Goal: Information Seeking & Learning: Check status

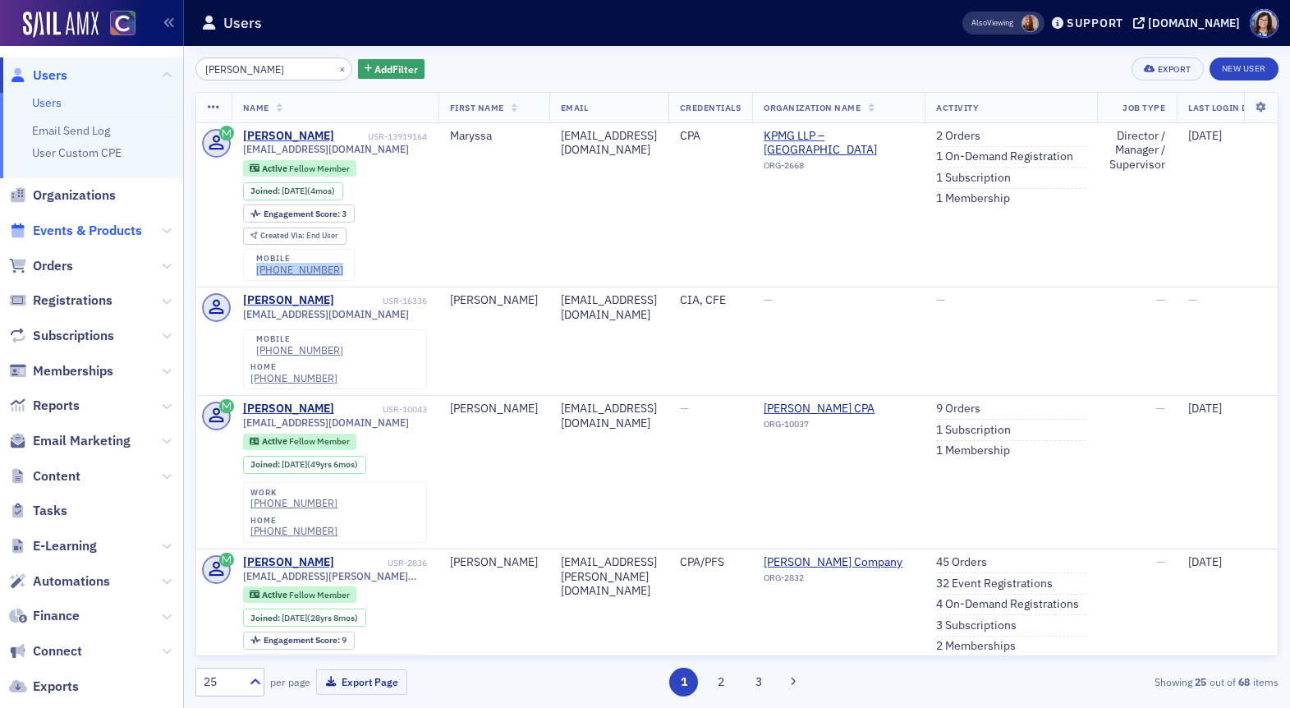
click at [117, 230] on span "Events & Products" at bounding box center [87, 231] width 109 height 18
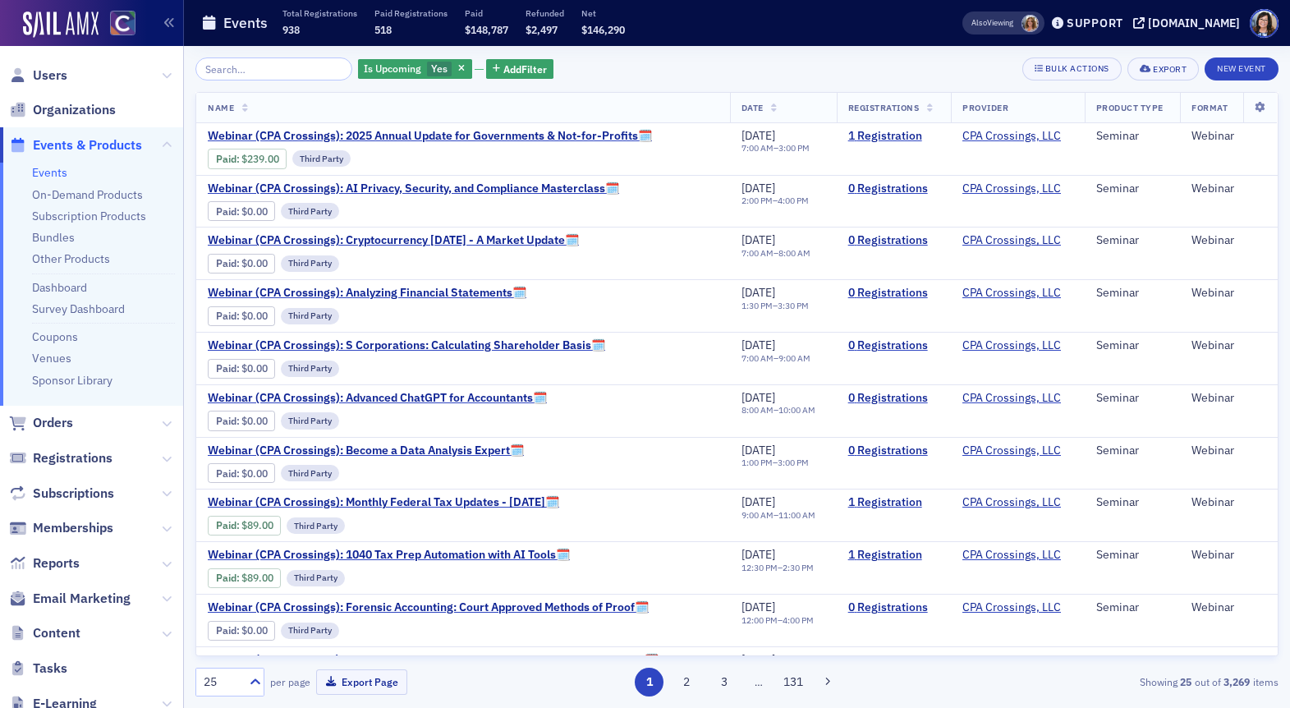
click at [276, 78] on input "search" at bounding box center [273, 68] width 157 height 23
click at [278, 76] on input "search" at bounding box center [273, 68] width 157 height 23
click at [278, 69] on input "search" at bounding box center [273, 68] width 157 height 23
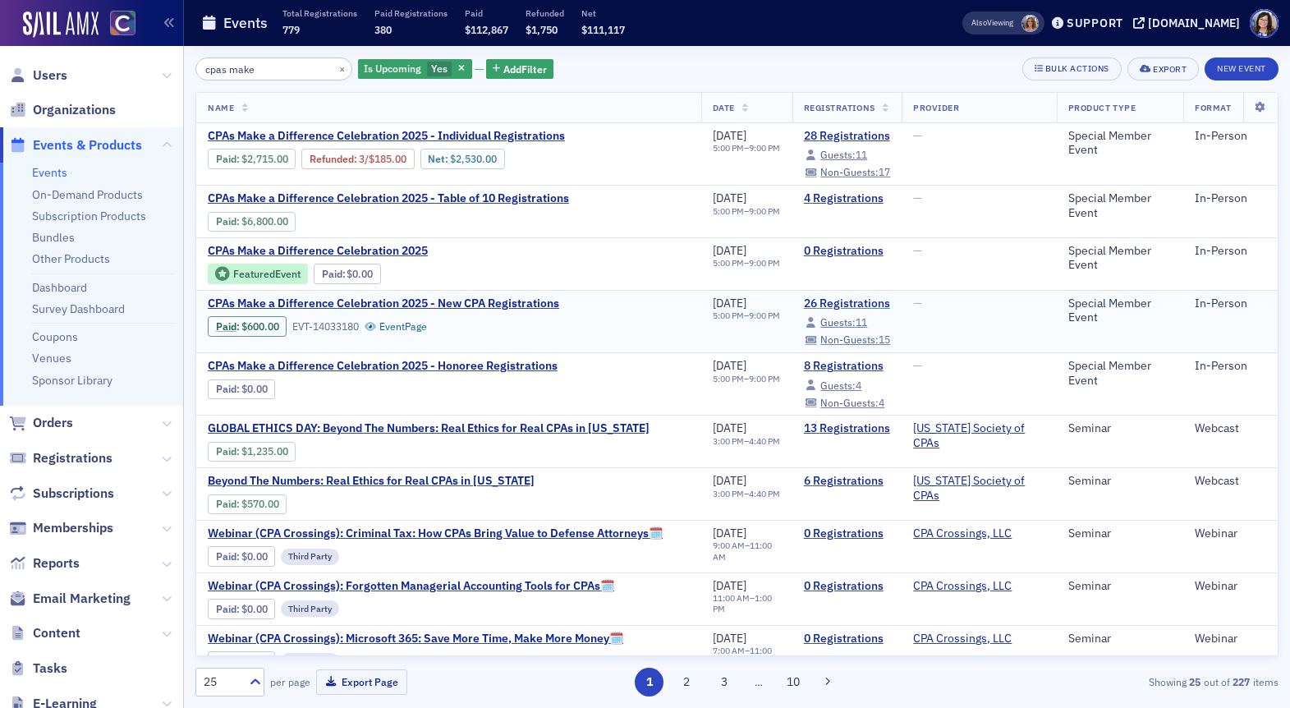
type input "cpas make"
click at [823, 300] on link "26 Registrations" at bounding box center [847, 303] width 87 height 15
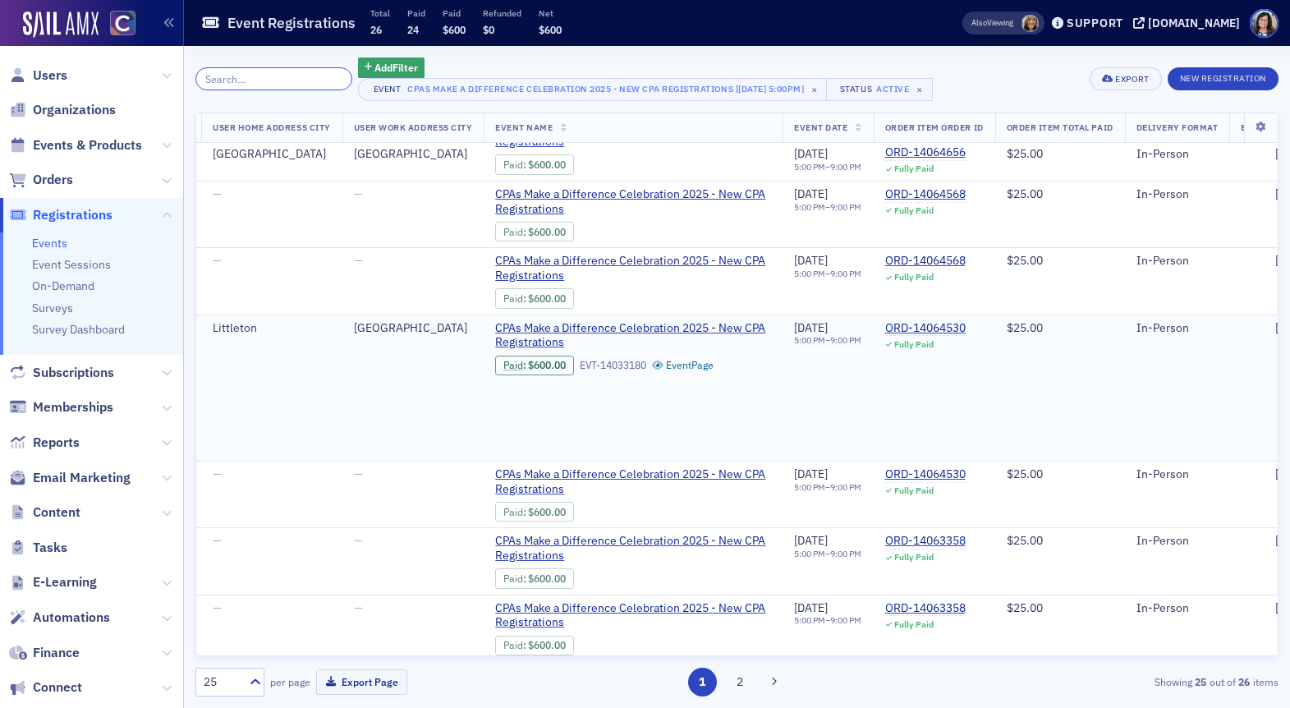
scroll to position [879, 1289]
click at [962, 321] on div "ORD-14064530" at bounding box center [921, 328] width 80 height 15
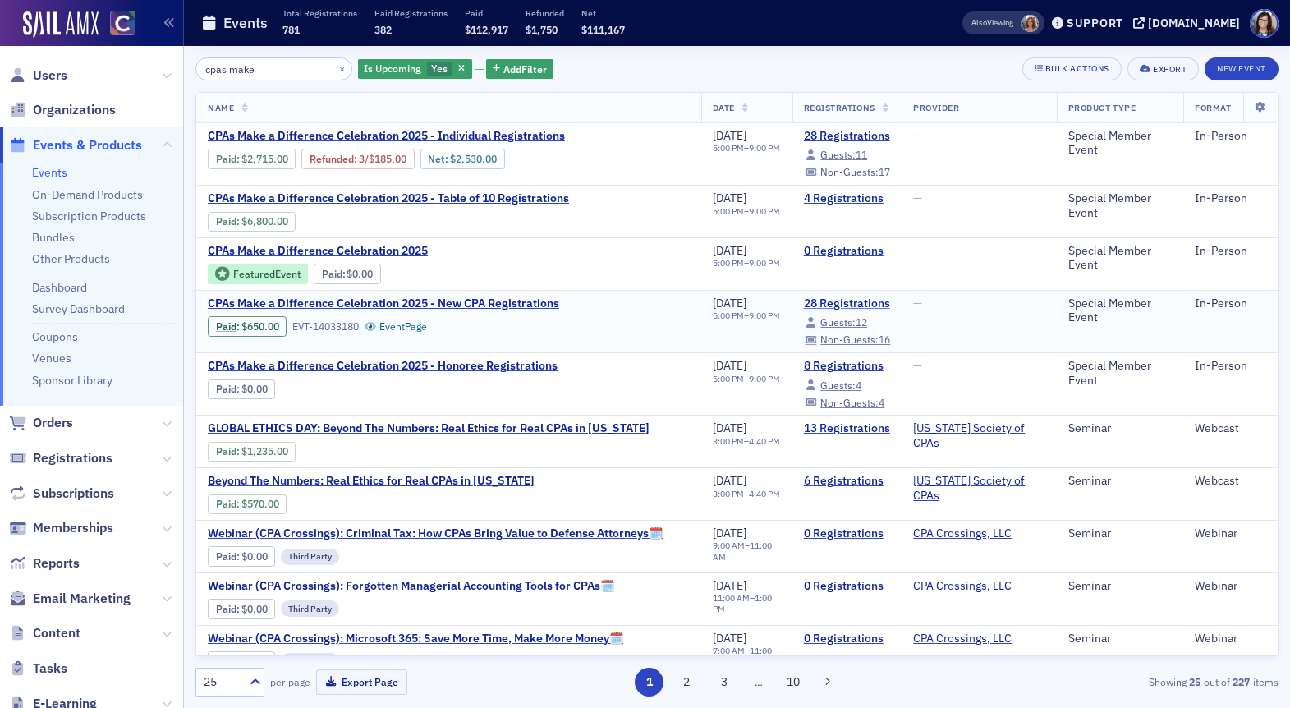
click at [834, 301] on link "28 Registrations" at bounding box center [847, 303] width 87 height 15
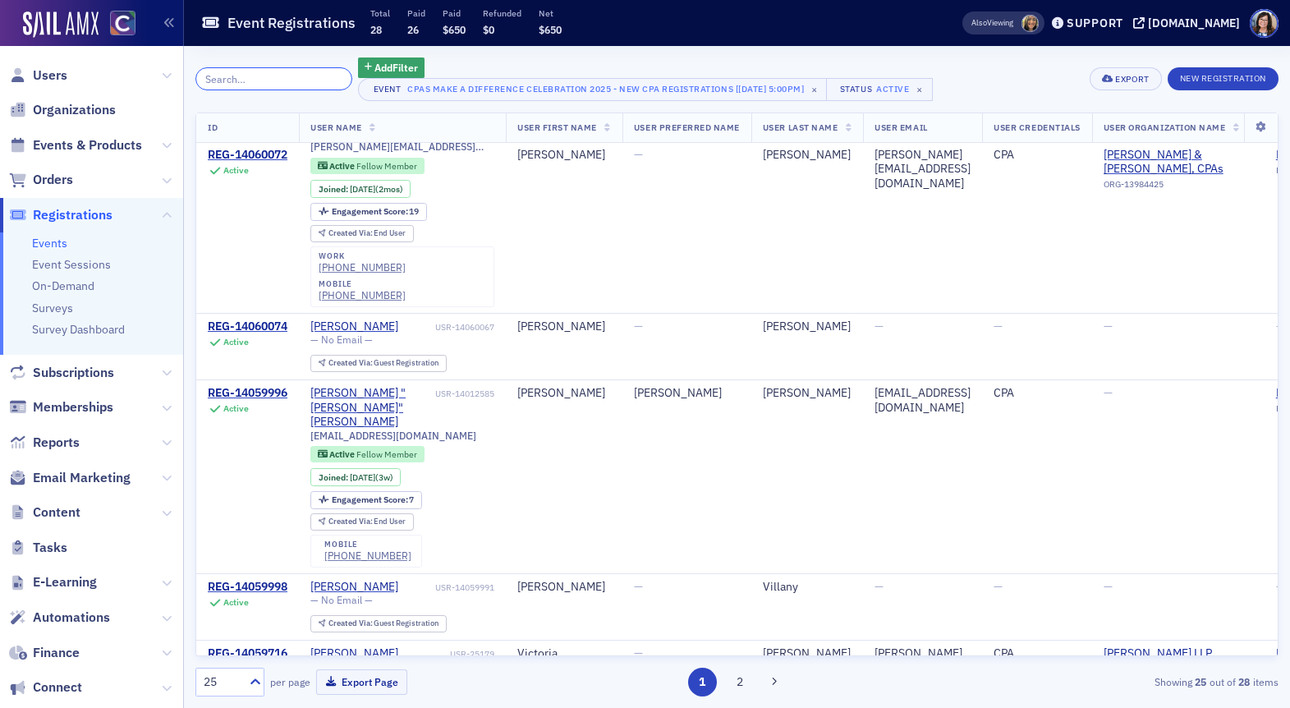
scroll to position [1872, 0]
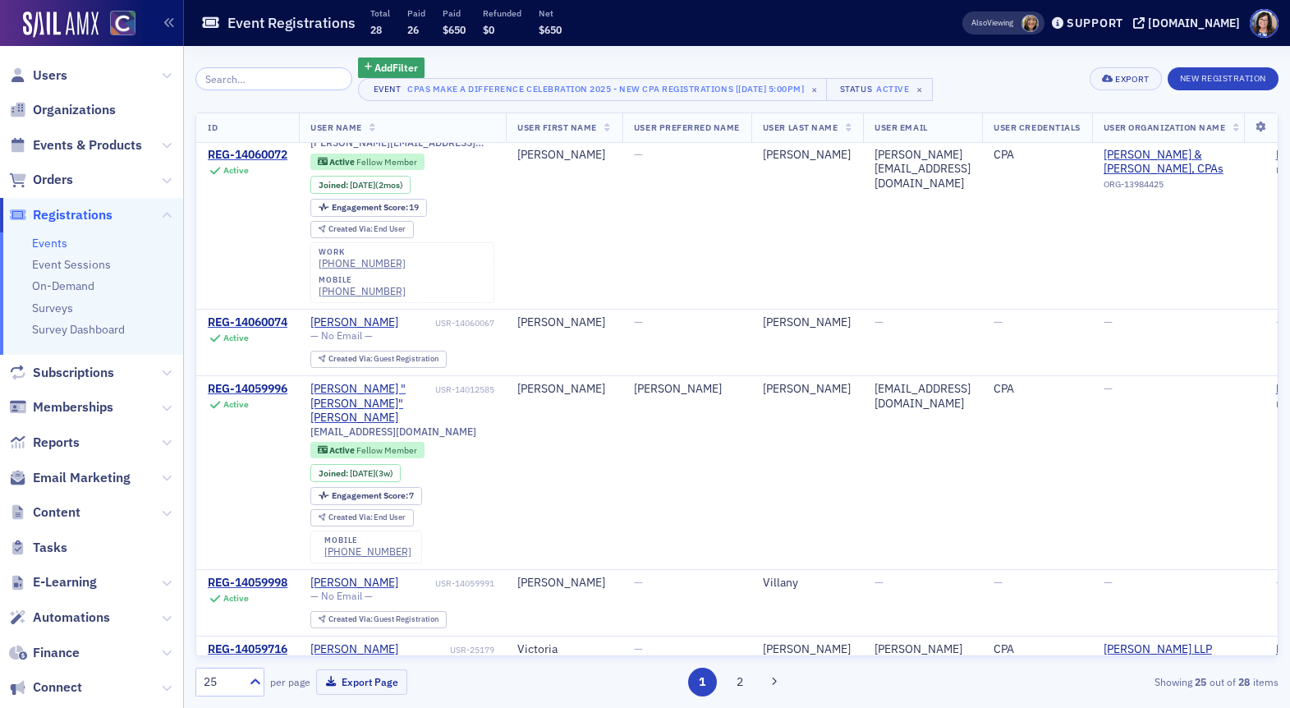
click at [90, 216] on span "Registrations" at bounding box center [73, 215] width 80 height 18
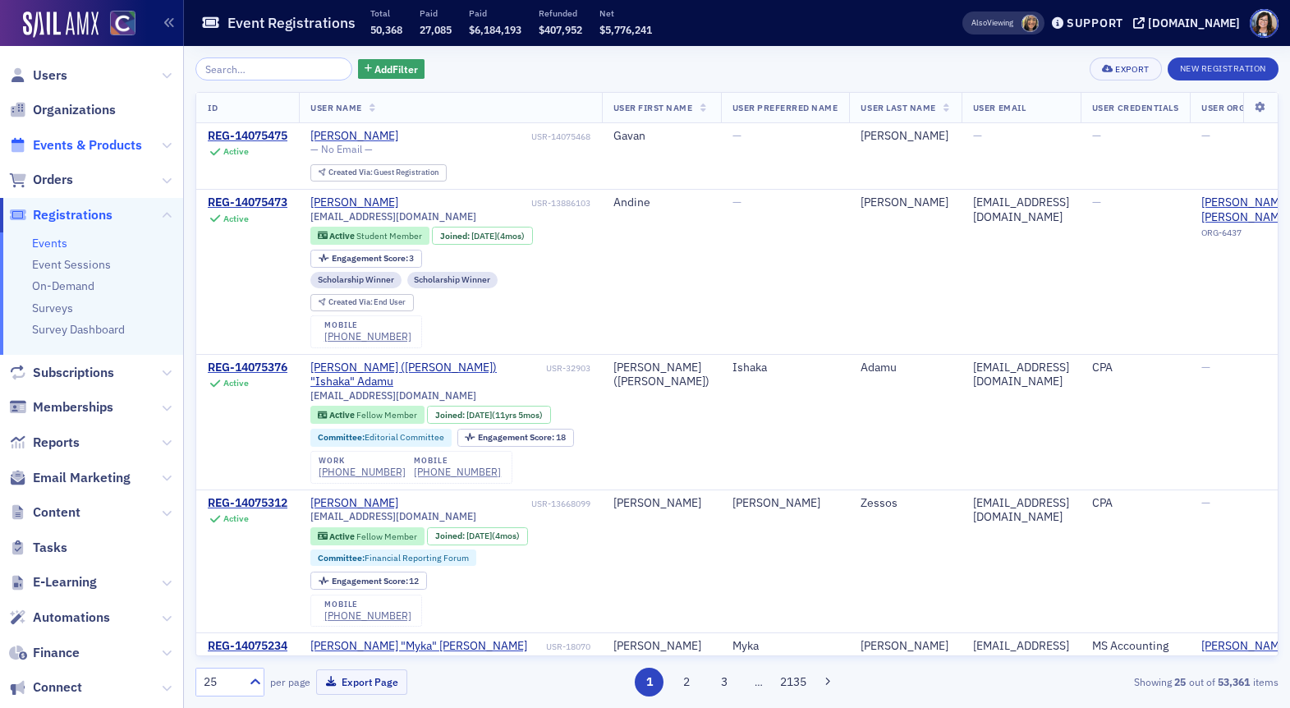
click at [88, 141] on span "Events & Products" at bounding box center [87, 145] width 109 height 18
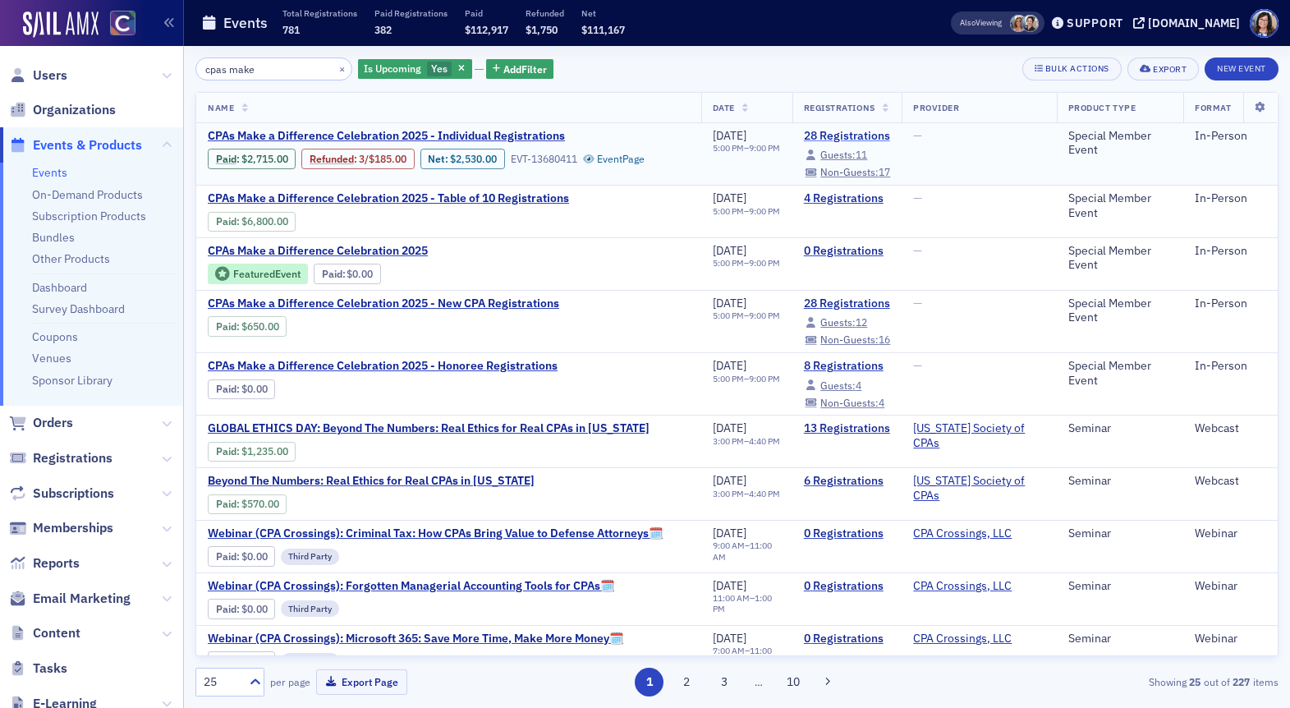
click at [825, 136] on link "28 Registrations" at bounding box center [847, 136] width 87 height 15
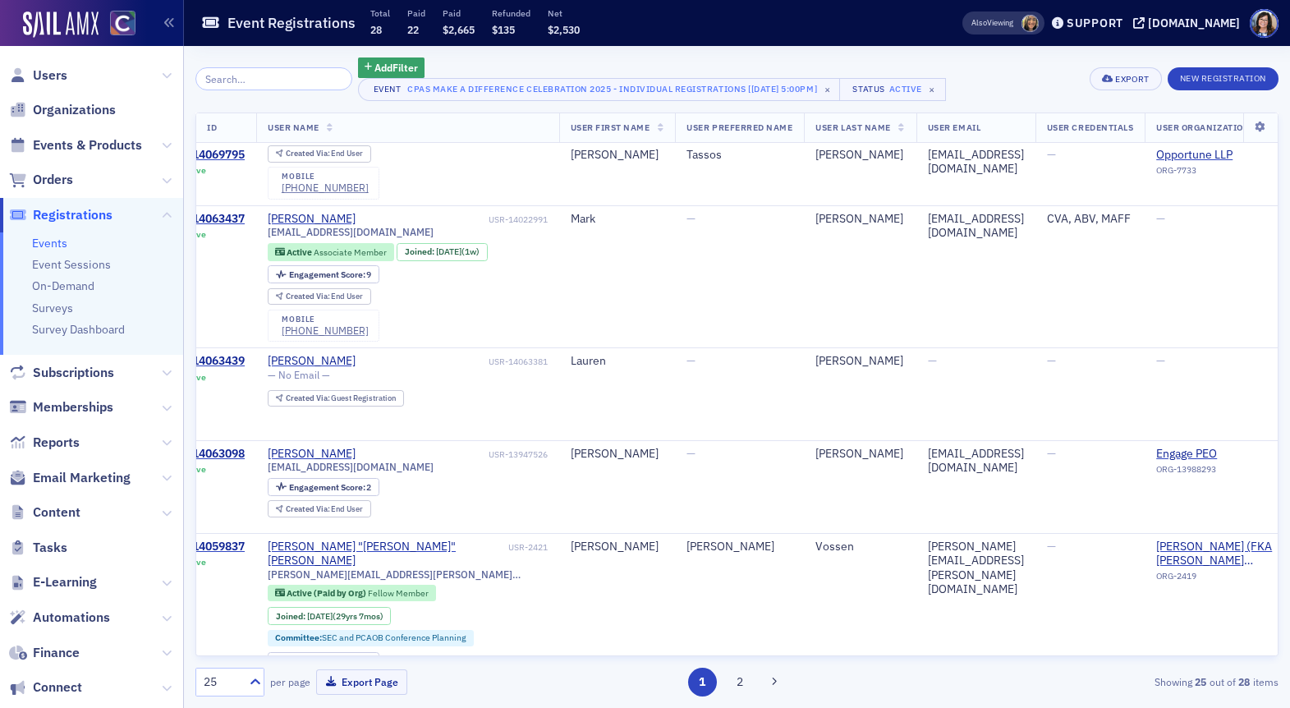
scroll to position [817, 43]
click at [53, 78] on span "Users" at bounding box center [50, 76] width 34 height 18
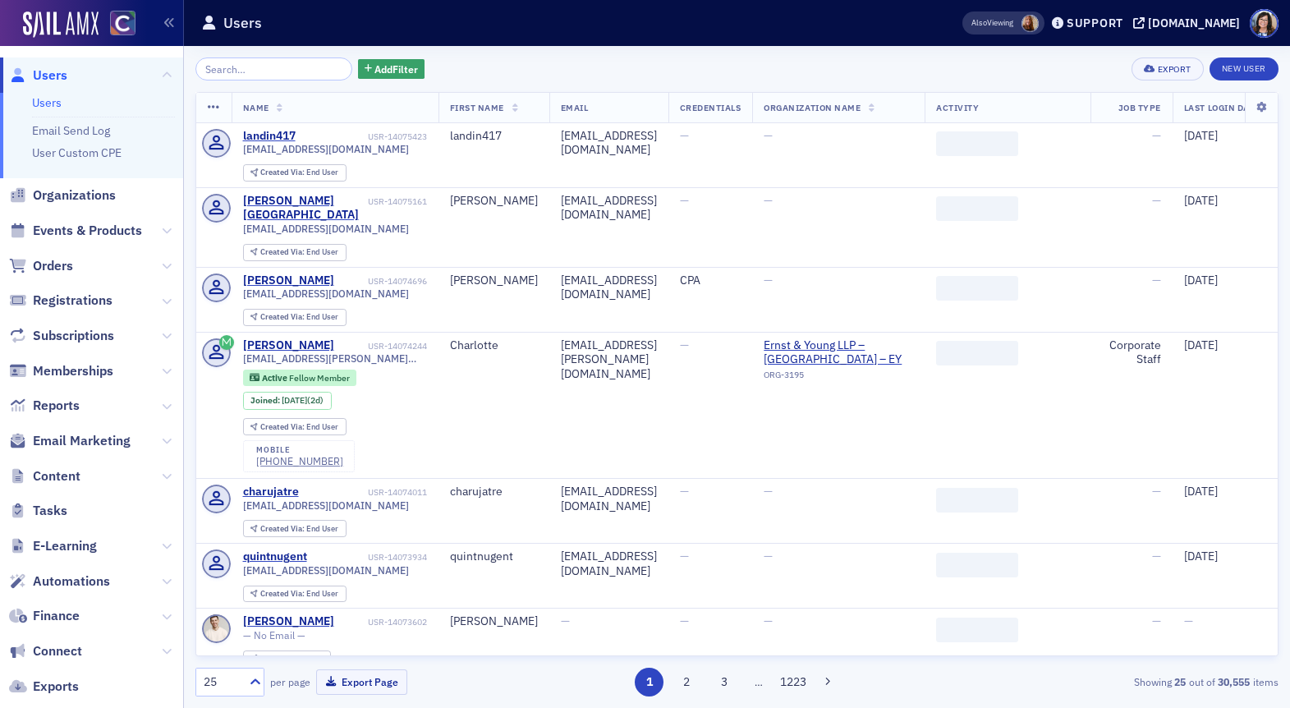
click at [249, 74] on input "search" at bounding box center [273, 68] width 157 height 23
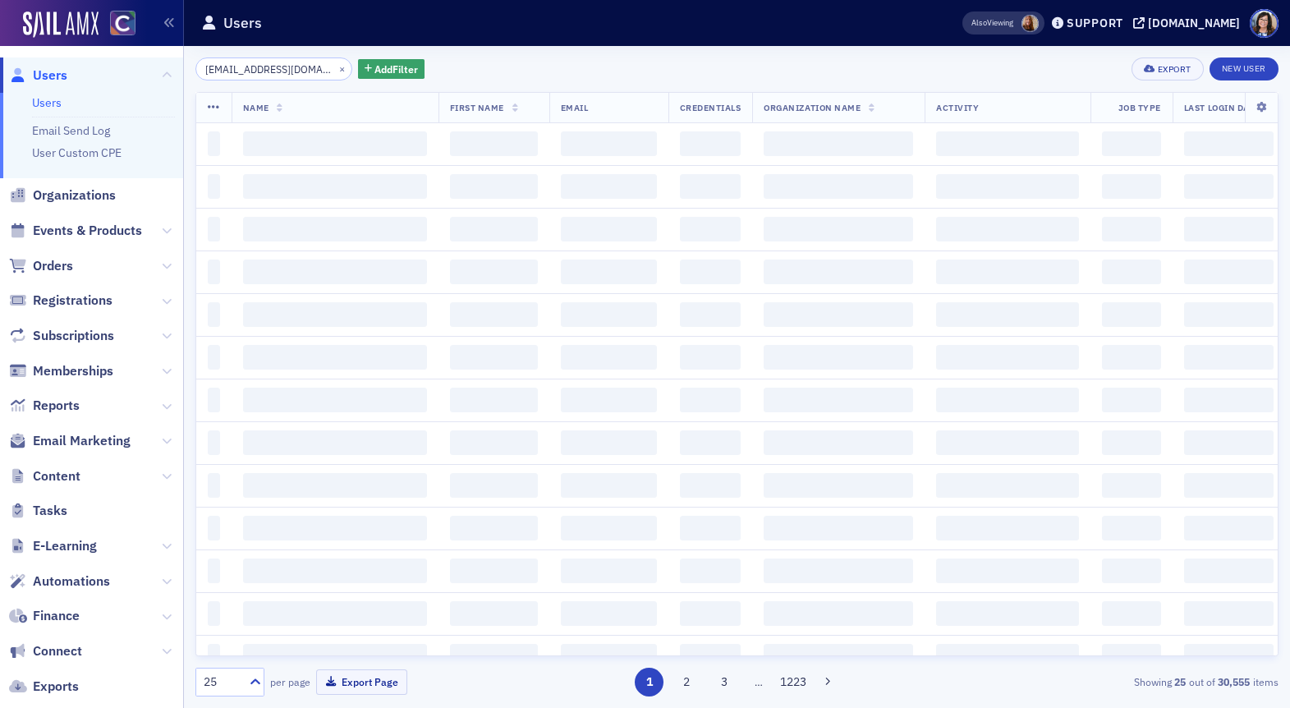
scroll to position [0, 21]
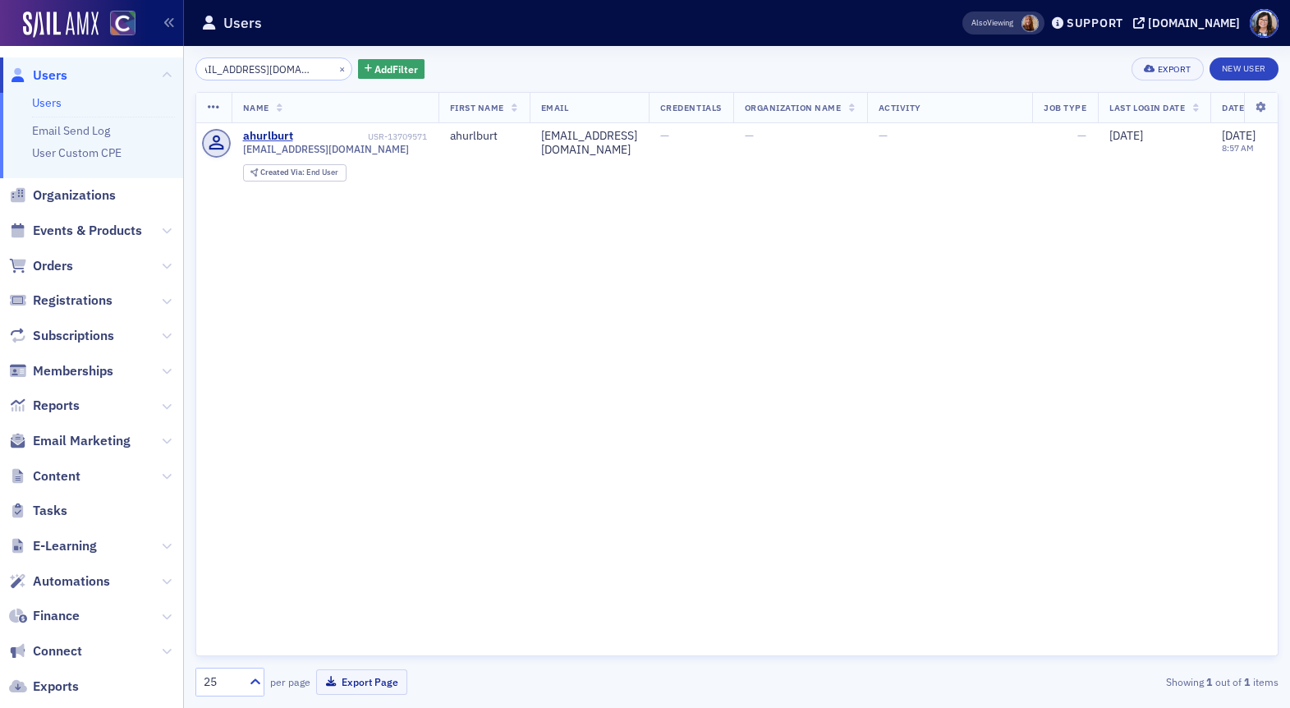
type input "[EMAIL_ADDRESS][DOMAIN_NAME]"
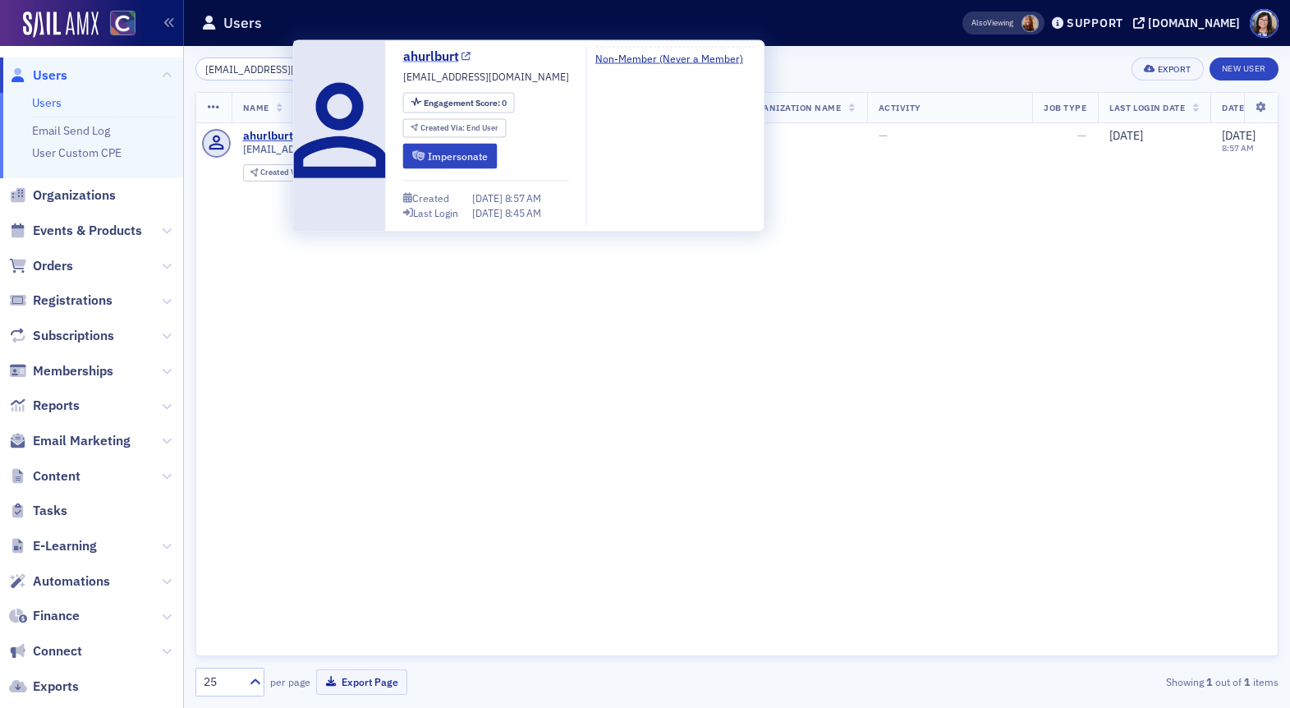
click at [469, 57] on icon at bounding box center [466, 56] width 9 height 9
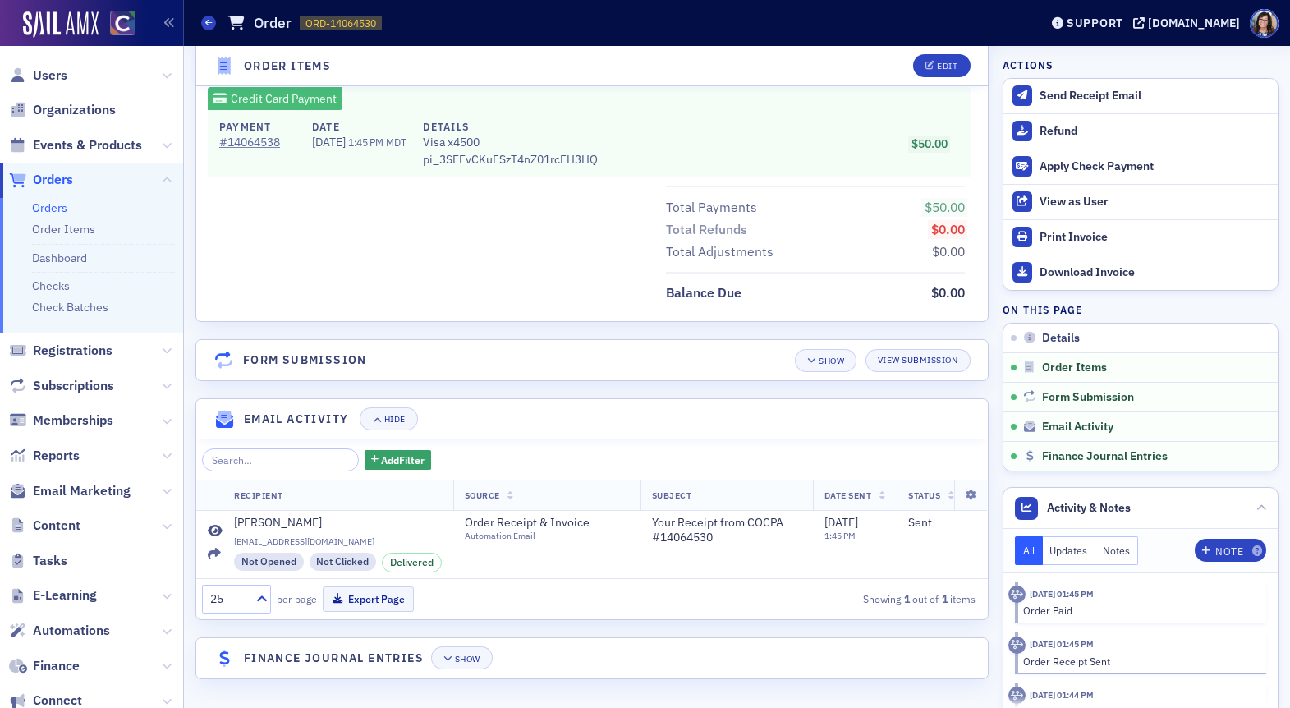
scroll to position [1211, 0]
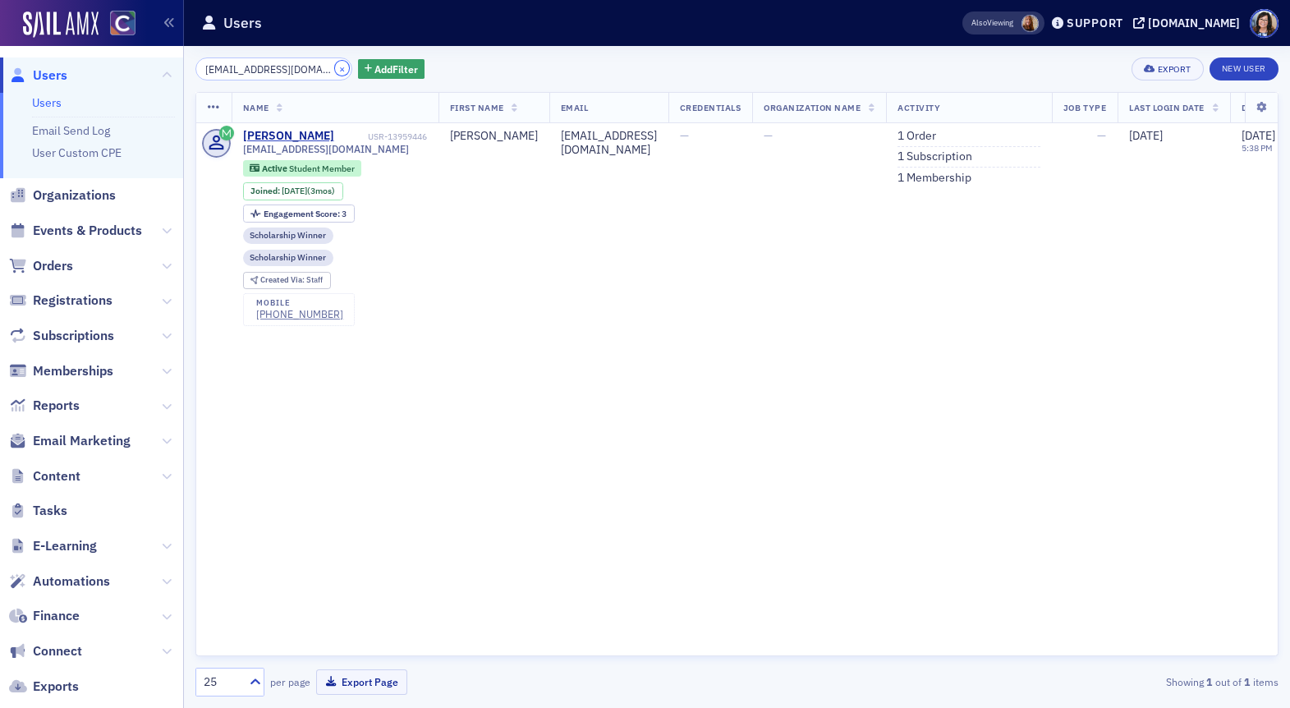
click at [335, 74] on button "×" at bounding box center [342, 68] width 15 height 15
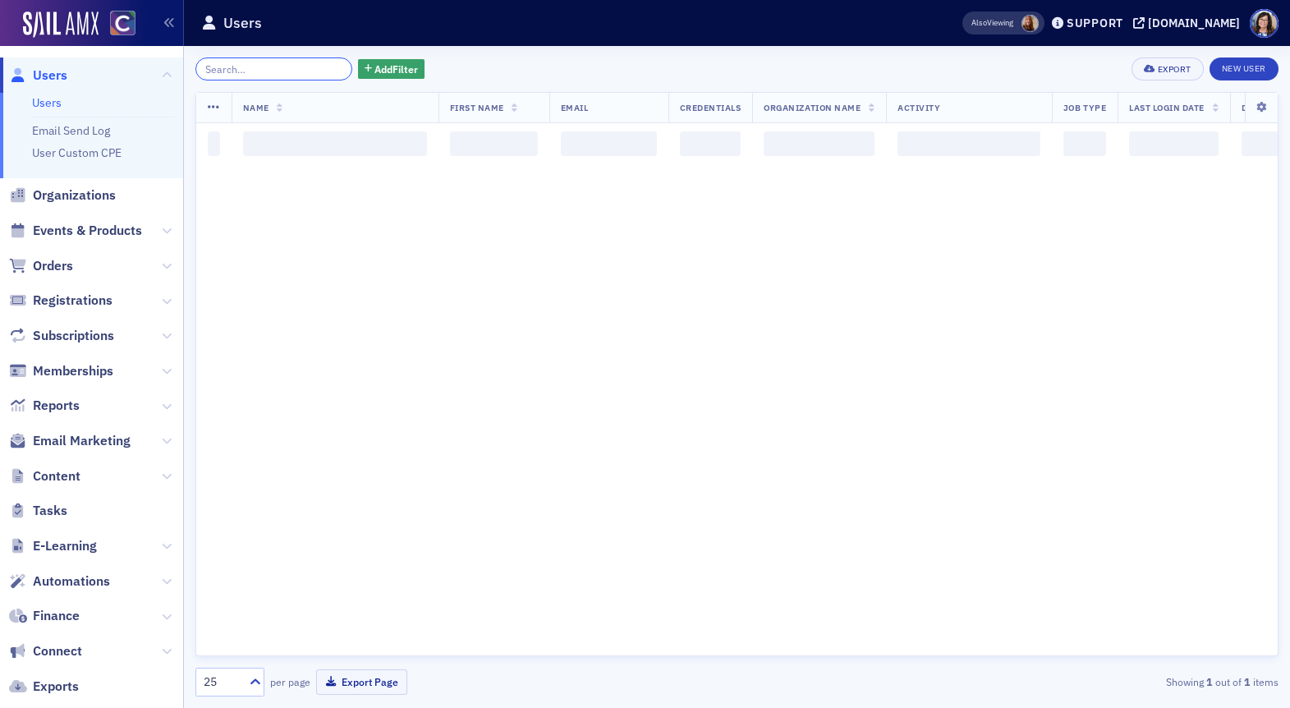
click at [306, 74] on input "search" at bounding box center [273, 68] width 157 height 23
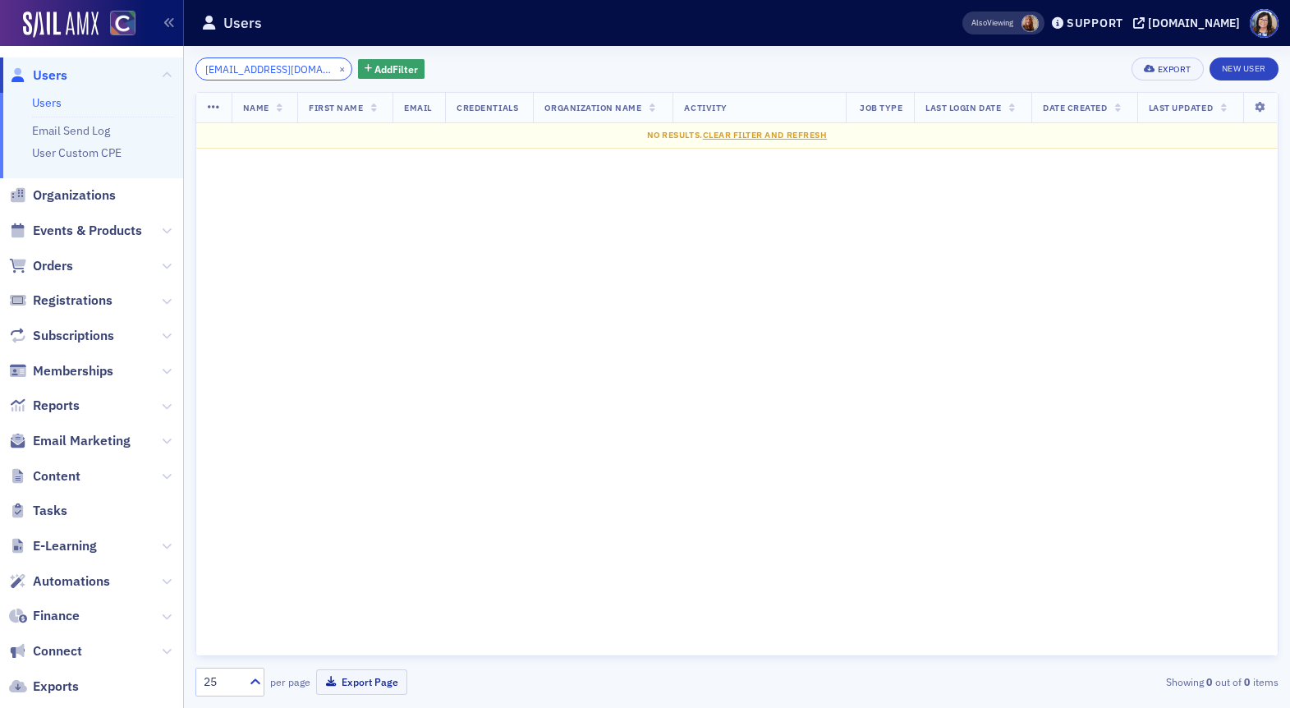
type input "ellehcear@yahoo.com"
